Goal: Check status: Check status

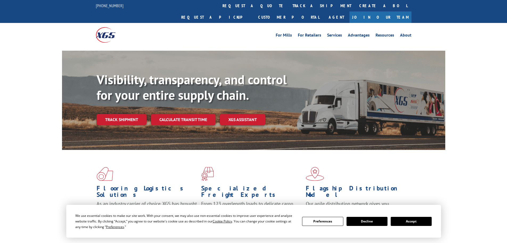
click at [135, 116] on div "Visibility, transparency, and control for your entire supply chain. Track shipm…" at bounding box center [271, 109] width 349 height 74
click at [128, 114] on link "Track shipment" at bounding box center [122, 119] width 50 height 11
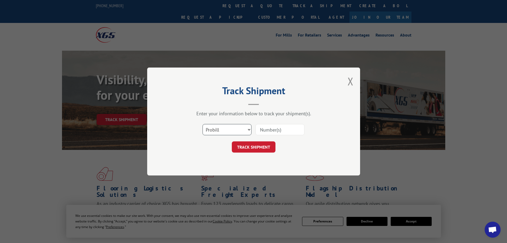
click at [230, 131] on select "Select category... Probill BOL PO" at bounding box center [227, 129] width 49 height 11
select select "bol"
click at [203, 124] on select "Select category... Probill BOL PO" at bounding box center [227, 129] width 49 height 11
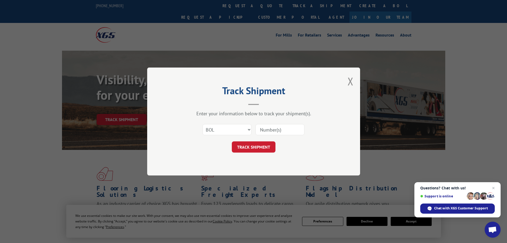
click at [276, 127] on input at bounding box center [280, 129] width 49 height 11
paste input "5195237"
type input "5195237"
click at [256, 144] on button "TRACK SHIPMENT" at bounding box center [254, 146] width 44 height 11
